Goal: Task Accomplishment & Management: Complete application form

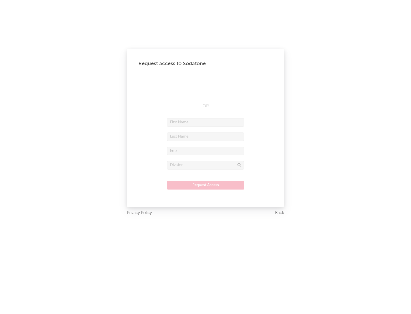
click at [206, 122] on input "text" at bounding box center [205, 122] width 77 height 9
type input "[PERSON_NAME]"
click at [206, 137] on input "text" at bounding box center [205, 137] width 77 height 9
type input "[PERSON_NAME]"
click at [206, 151] on input "text" at bounding box center [205, 151] width 77 height 9
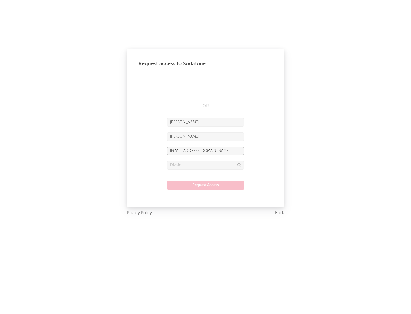
type input "[EMAIL_ADDRESS][DOMAIN_NAME]"
click at [206, 165] on input "text" at bounding box center [205, 165] width 77 height 9
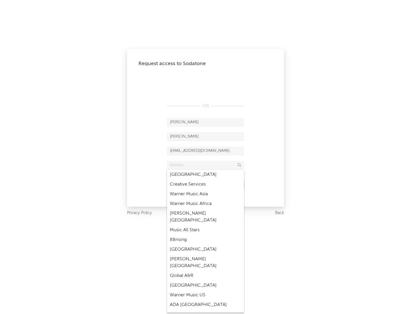
click at [206, 225] on div "Music All Stars" at bounding box center [205, 230] width 77 height 10
type input "Music All Stars"
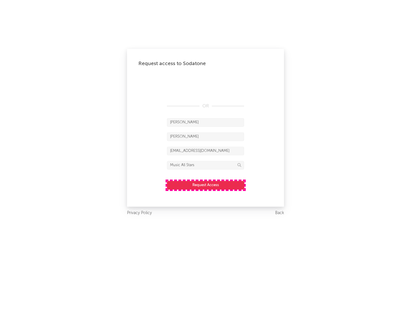
click at [206, 185] on button "Request Access" at bounding box center [205, 185] width 77 height 9
